Goal: Task Accomplishment & Management: Use online tool/utility

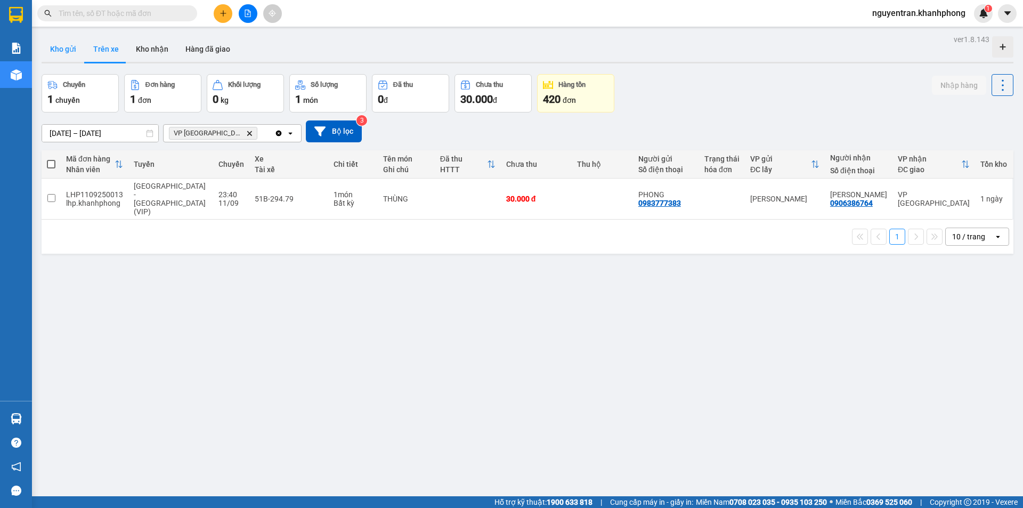
click at [74, 51] on button "Kho gửi" at bounding box center [63, 49] width 43 height 26
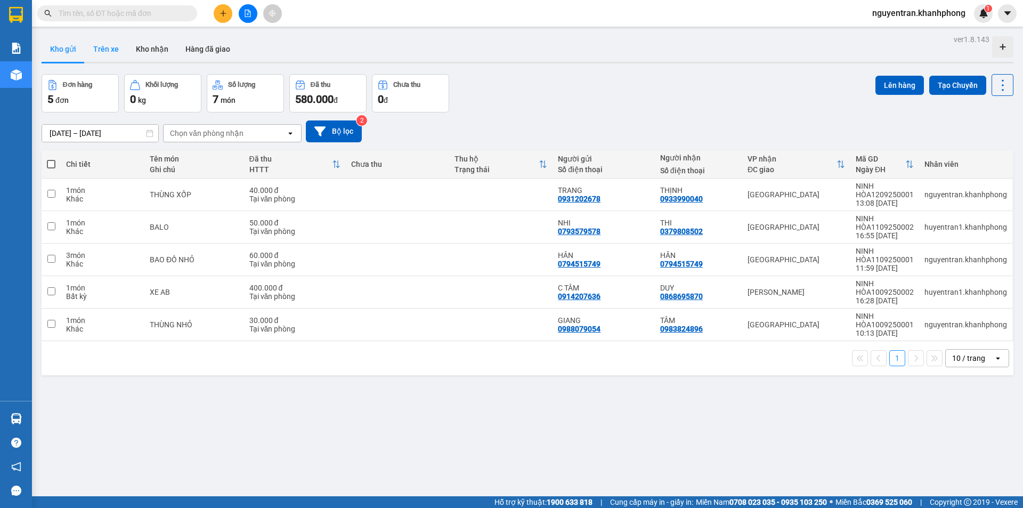
click at [112, 52] on button "Trên xe" at bounding box center [106, 49] width 43 height 26
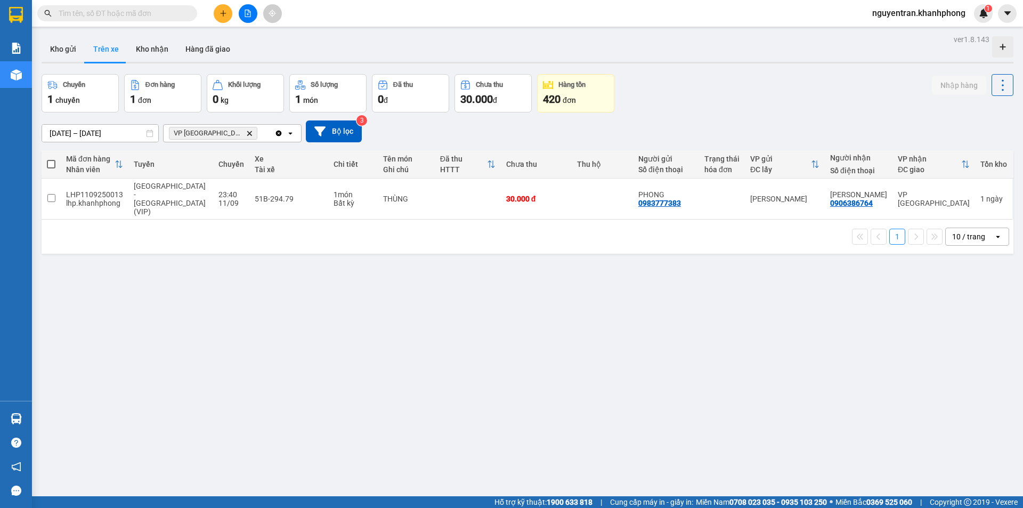
click at [937, 12] on span "nguyentran.khanhphong" at bounding box center [919, 12] width 110 height 13
click at [904, 30] on span "Đăng xuất" at bounding box center [923, 33] width 90 height 12
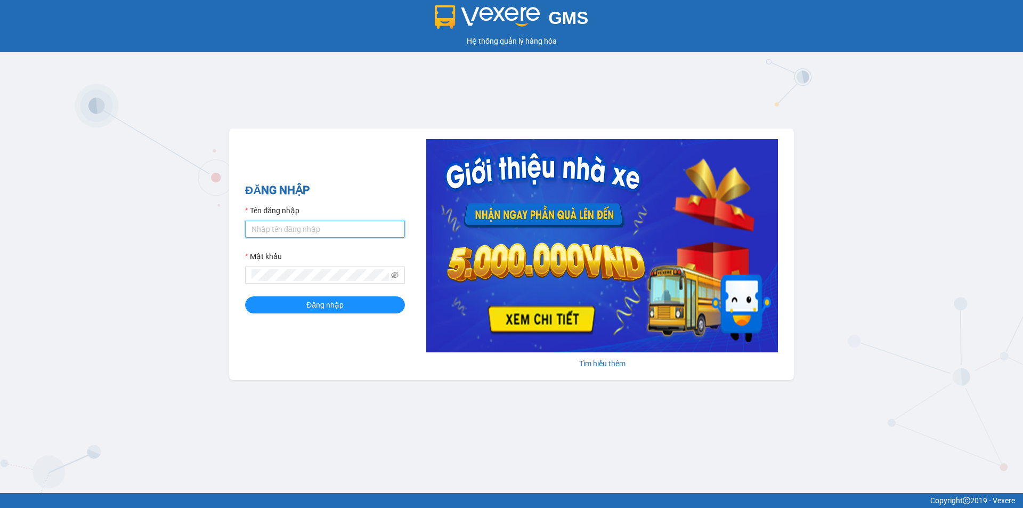
click at [333, 228] on input "Tên đăng nhập" at bounding box center [325, 229] width 160 height 17
type input "thuthuong.khanhphong"
click at [283, 298] on button "Đăng nhập" at bounding box center [325, 304] width 160 height 17
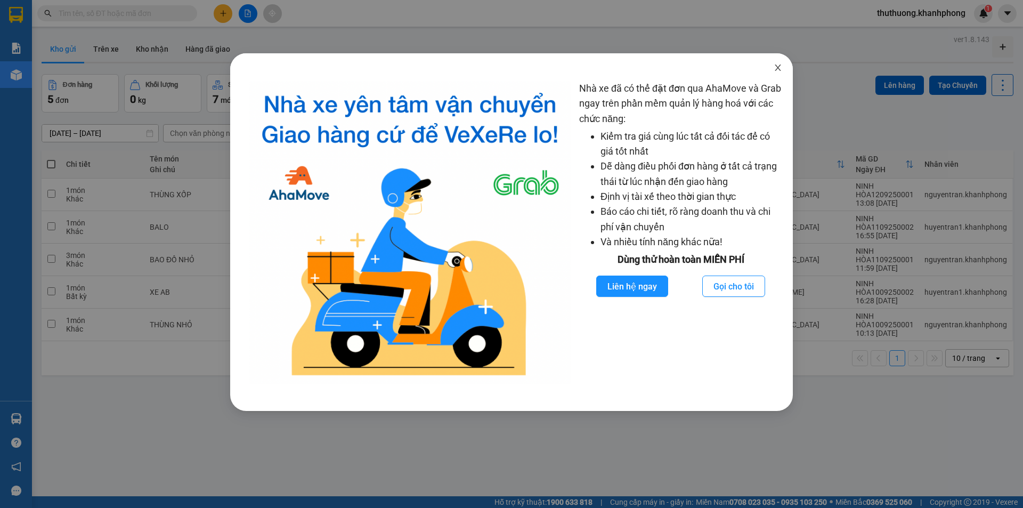
click at [772, 70] on span "Close" at bounding box center [778, 68] width 30 height 30
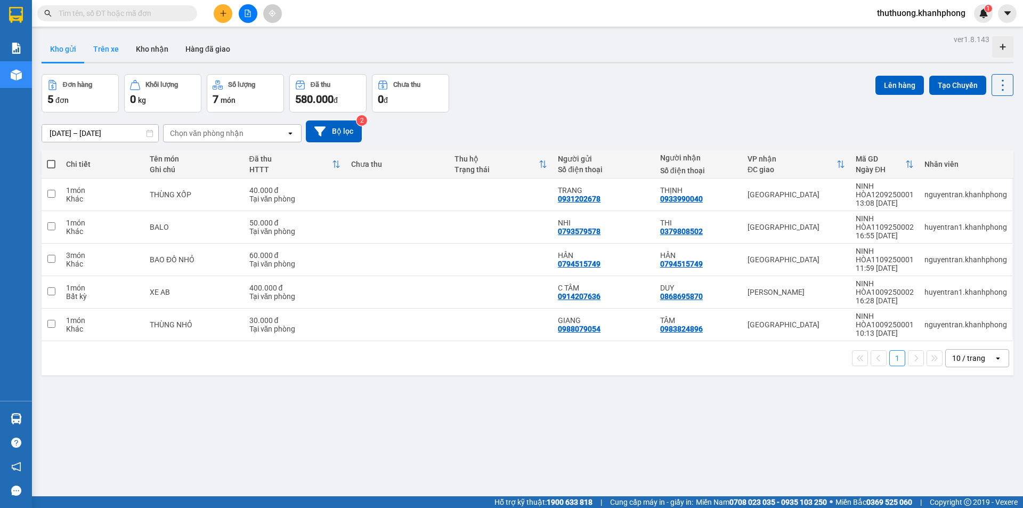
click at [119, 48] on button "Trên xe" at bounding box center [106, 49] width 43 height 26
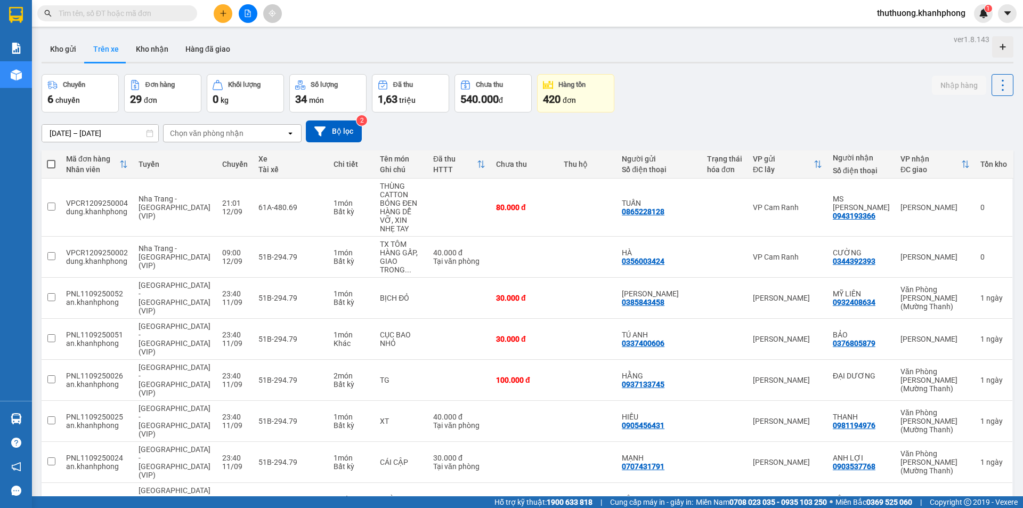
click at [247, 142] on div "Chọn văn phòng nhận open" at bounding box center [232, 133] width 139 height 18
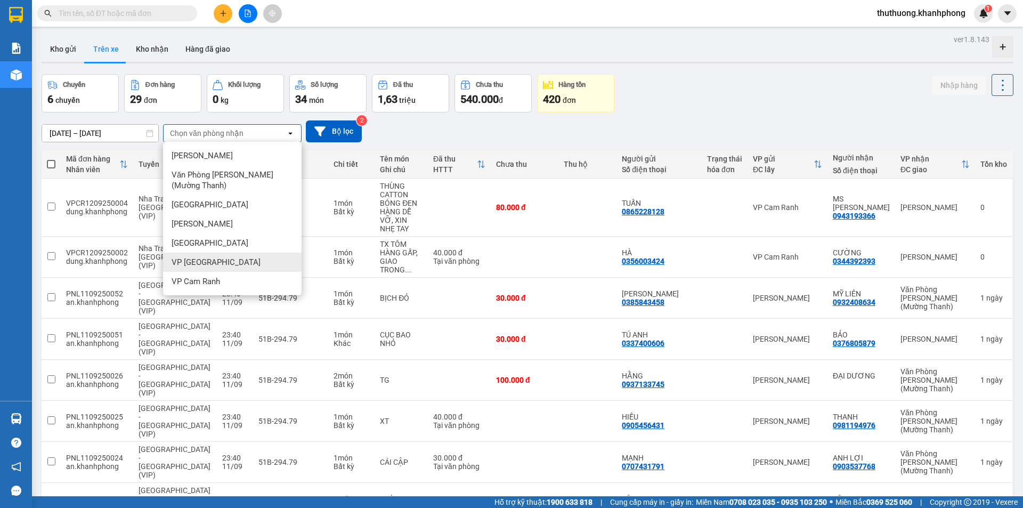
click at [215, 259] on span "VP [GEOGRAPHIC_DATA]" at bounding box center [216, 262] width 89 height 11
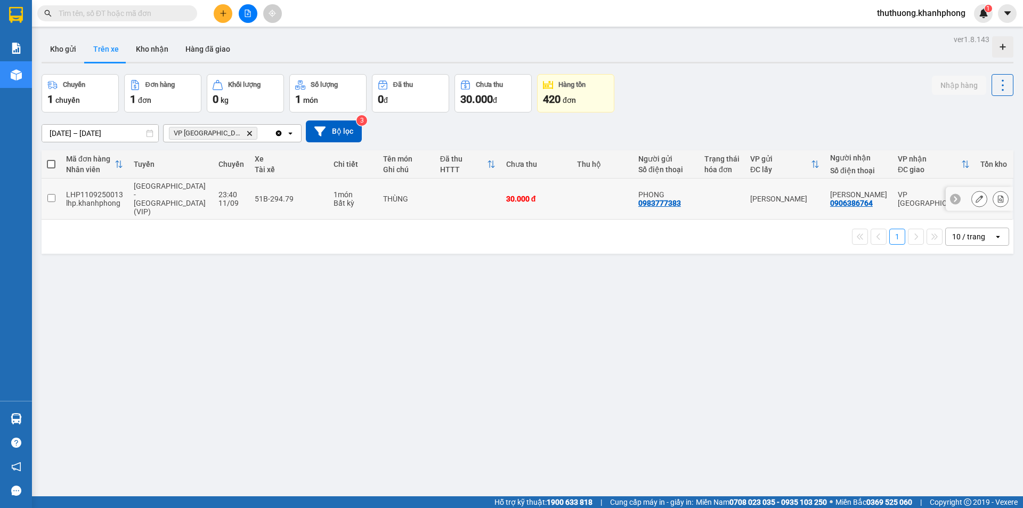
click at [55, 190] on td at bounding box center [51, 198] width 19 height 41
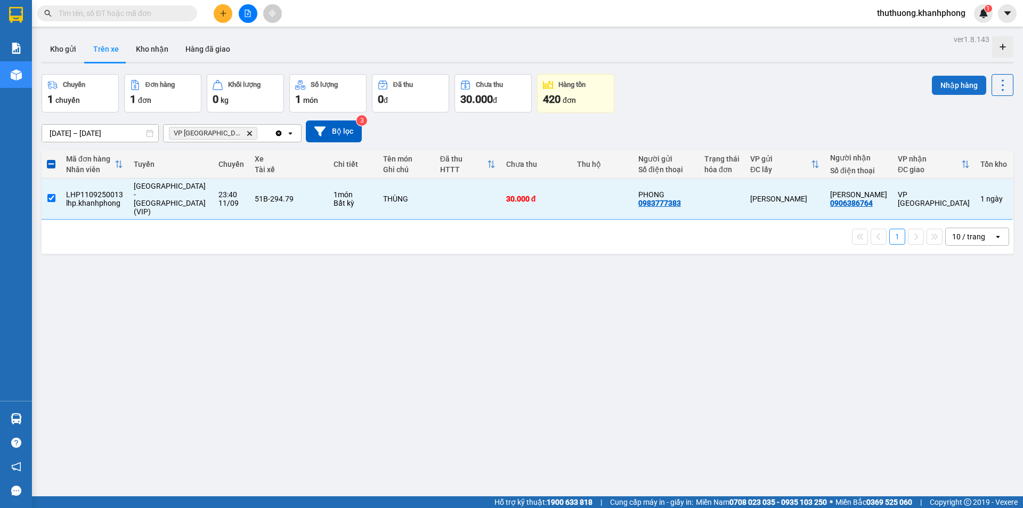
click at [945, 85] on button "Nhập hàng" at bounding box center [959, 85] width 54 height 19
checkbox input "false"
